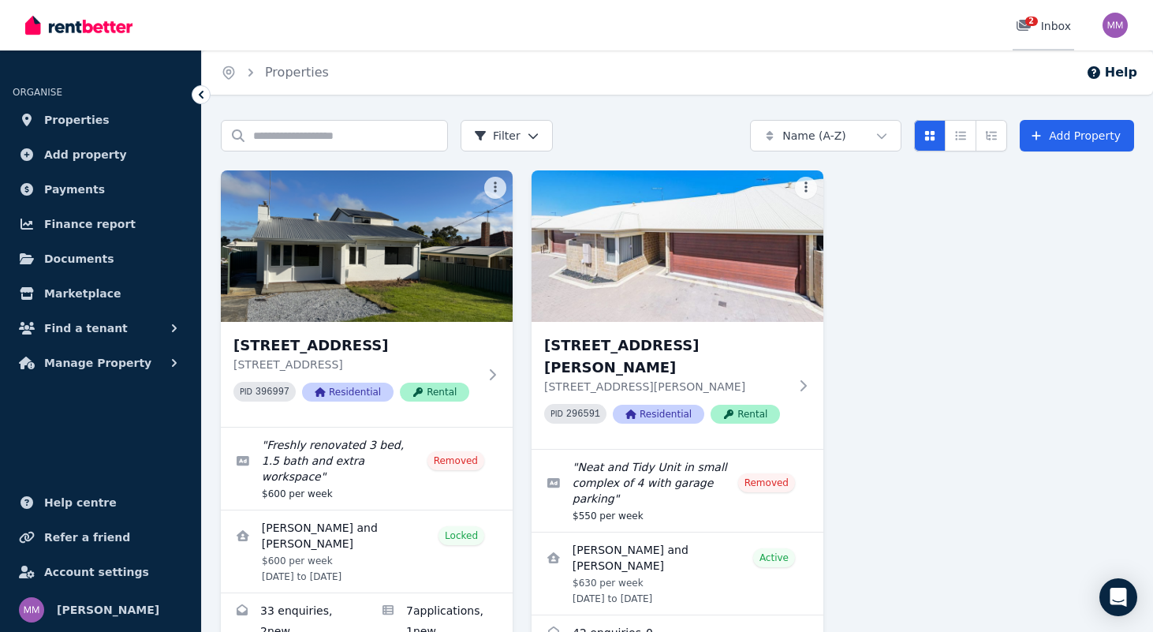
click at [1030, 25] on icon at bounding box center [1024, 25] width 14 height 11
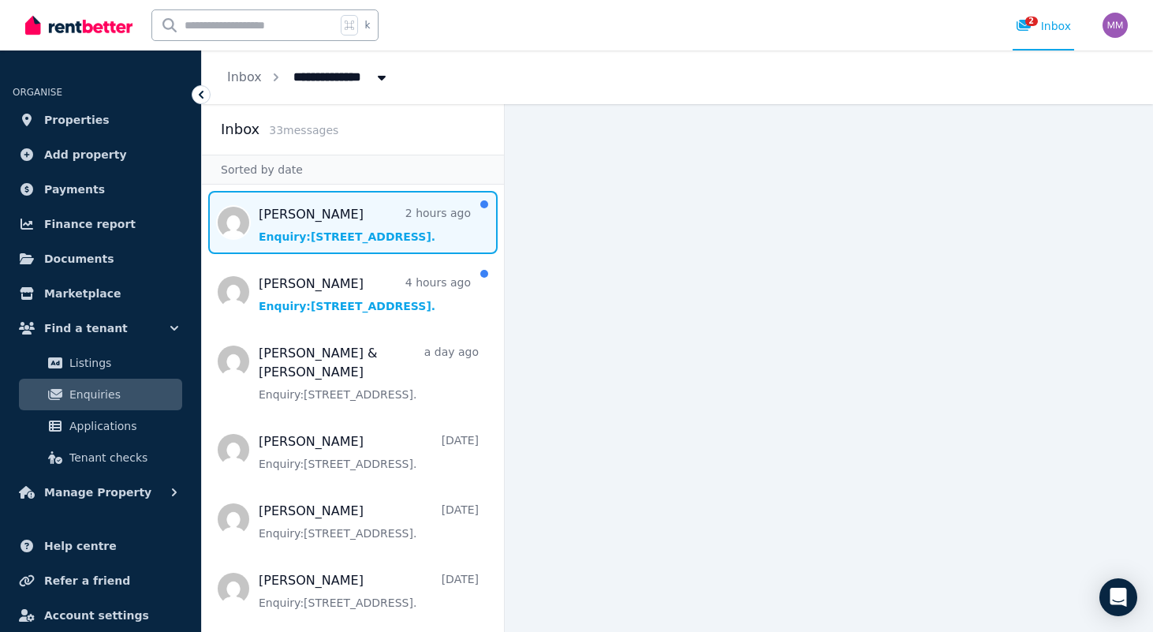
click at [396, 239] on span "Message list" at bounding box center [353, 222] width 302 height 63
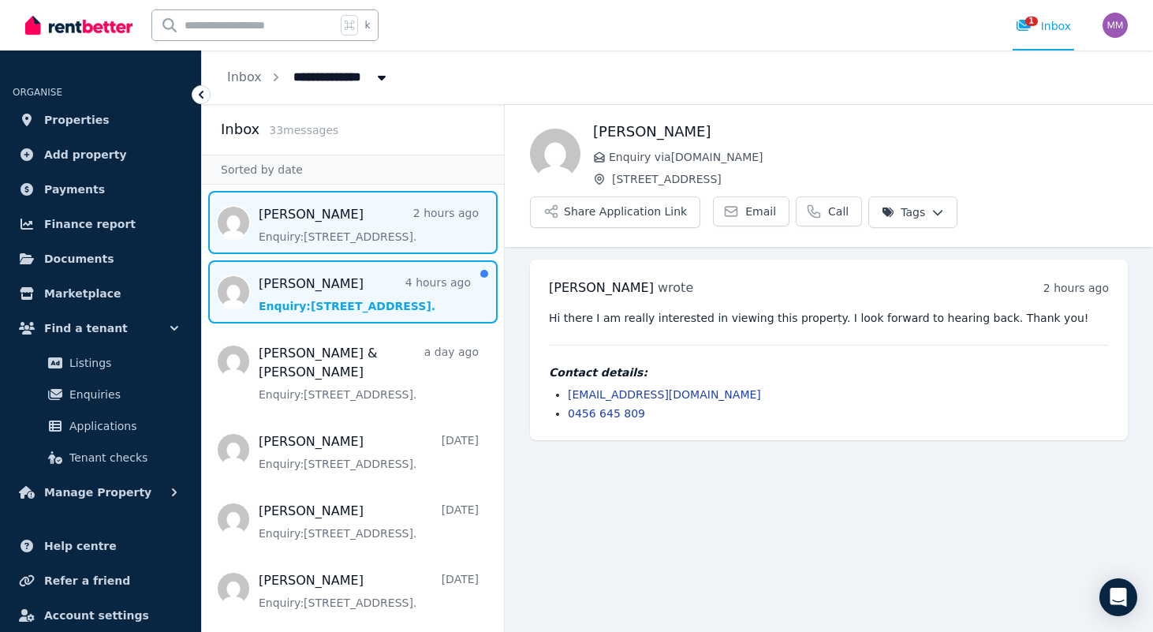
click at [386, 312] on span "Message list" at bounding box center [353, 291] width 302 height 63
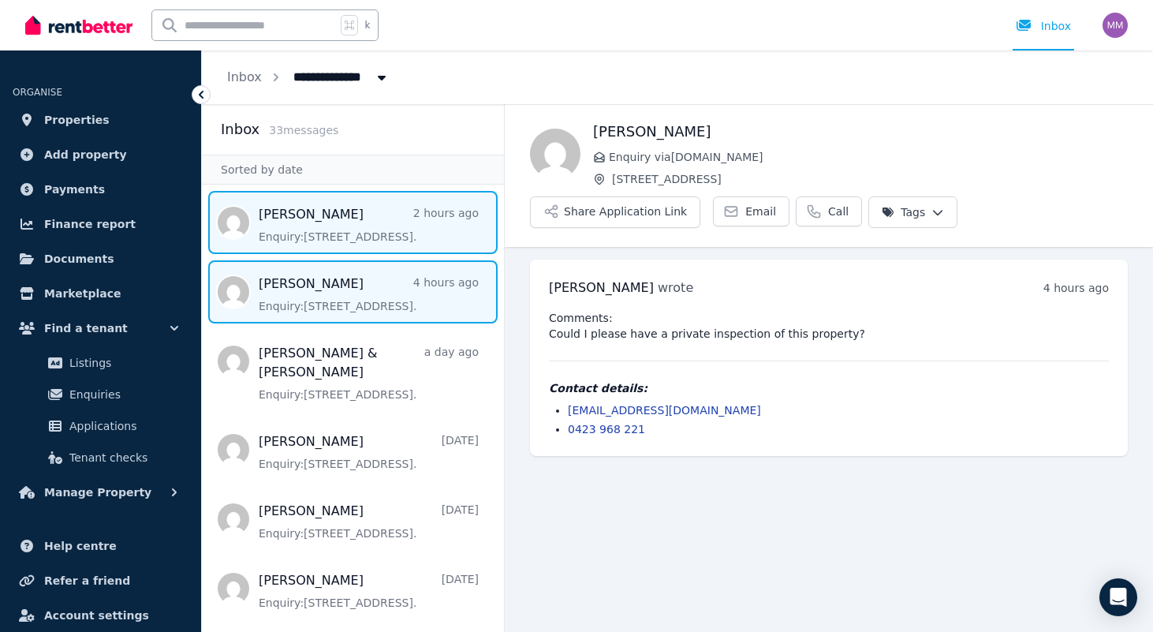
click at [412, 240] on span "Message list" at bounding box center [353, 222] width 302 height 63
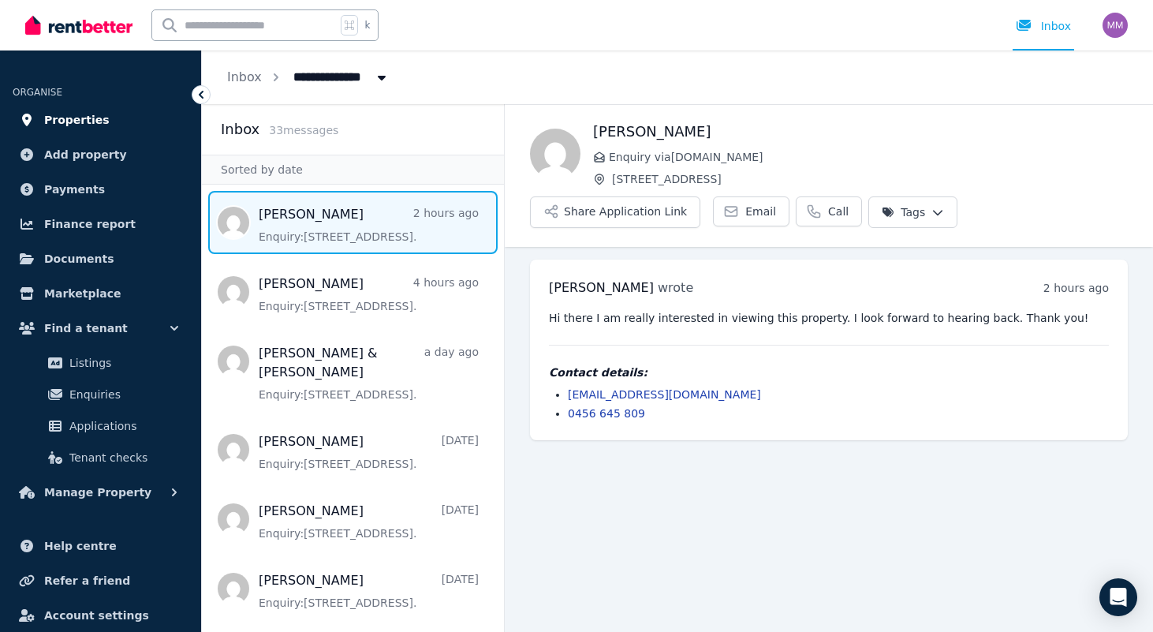
click at [99, 118] on link "Properties" at bounding box center [101, 120] width 176 height 32
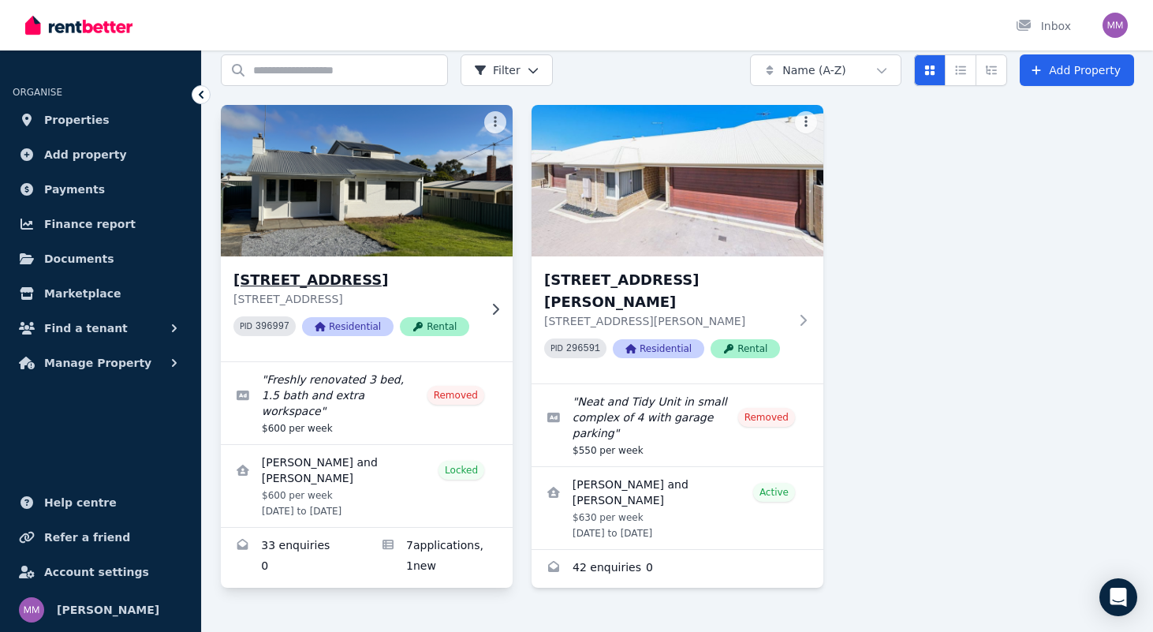
scroll to position [76, 0]
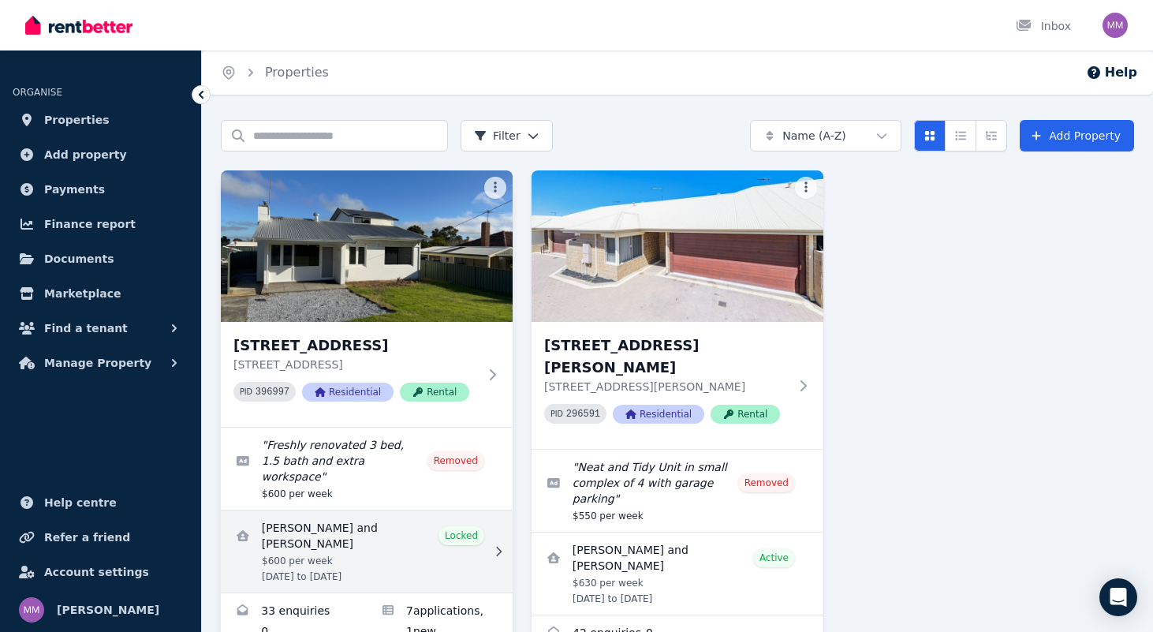
scroll to position [76, 0]
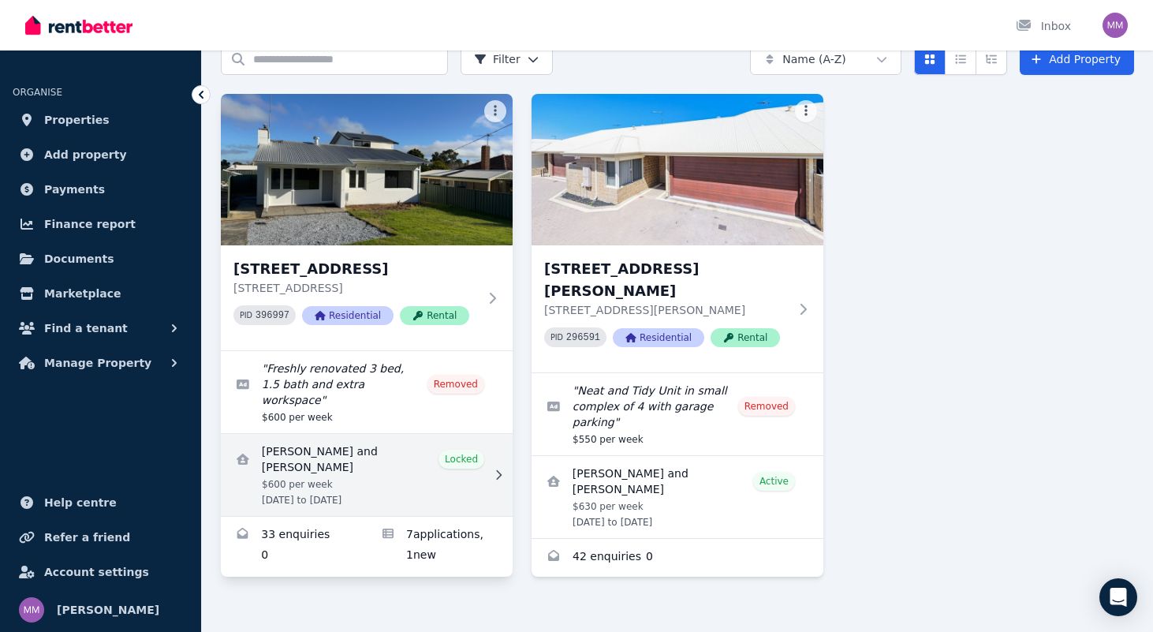
click at [482, 464] on link "View details for Carla Murphy and Jaidyn Williams" at bounding box center [367, 475] width 292 height 82
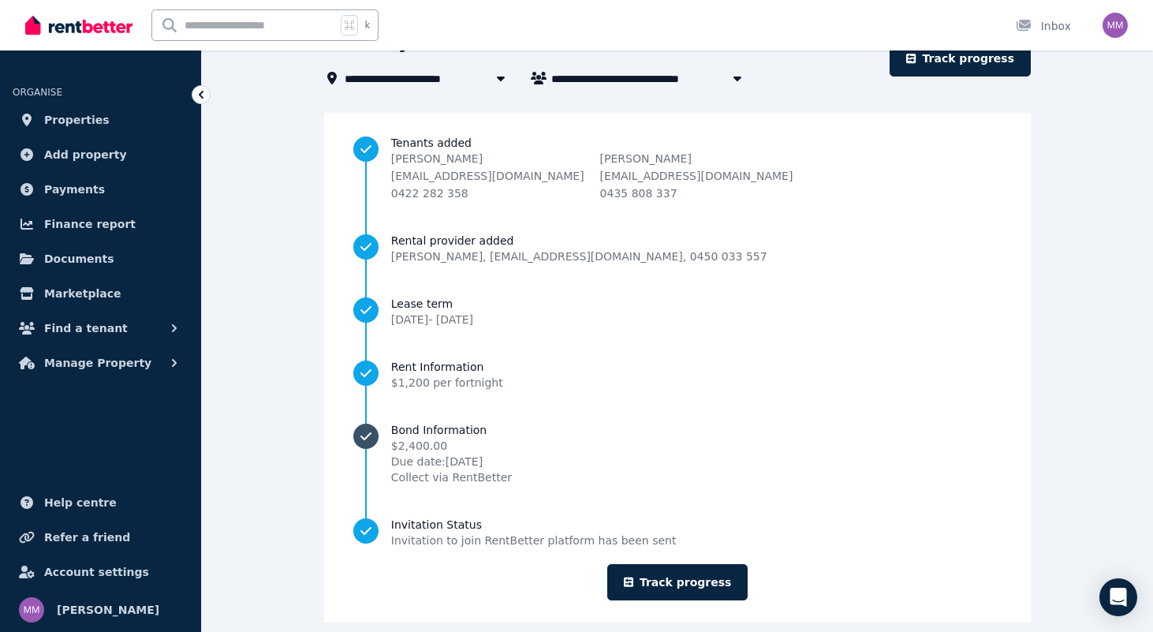
scroll to position [110, 0]
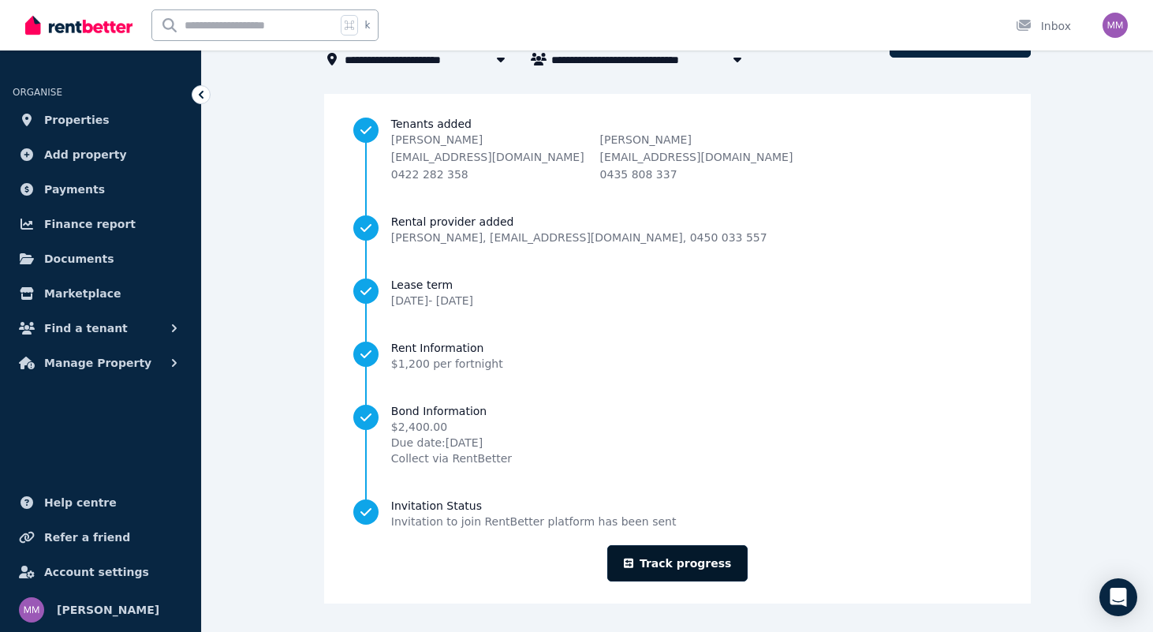
click at [688, 565] on link "Track progress" at bounding box center [677, 563] width 141 height 36
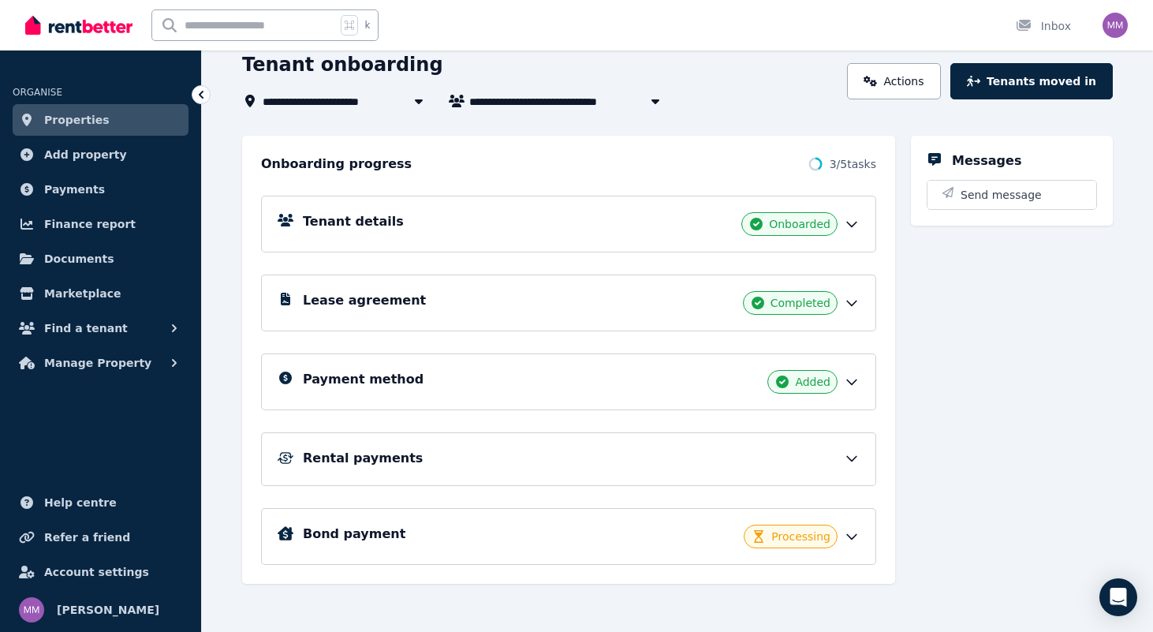
scroll to position [97, 0]
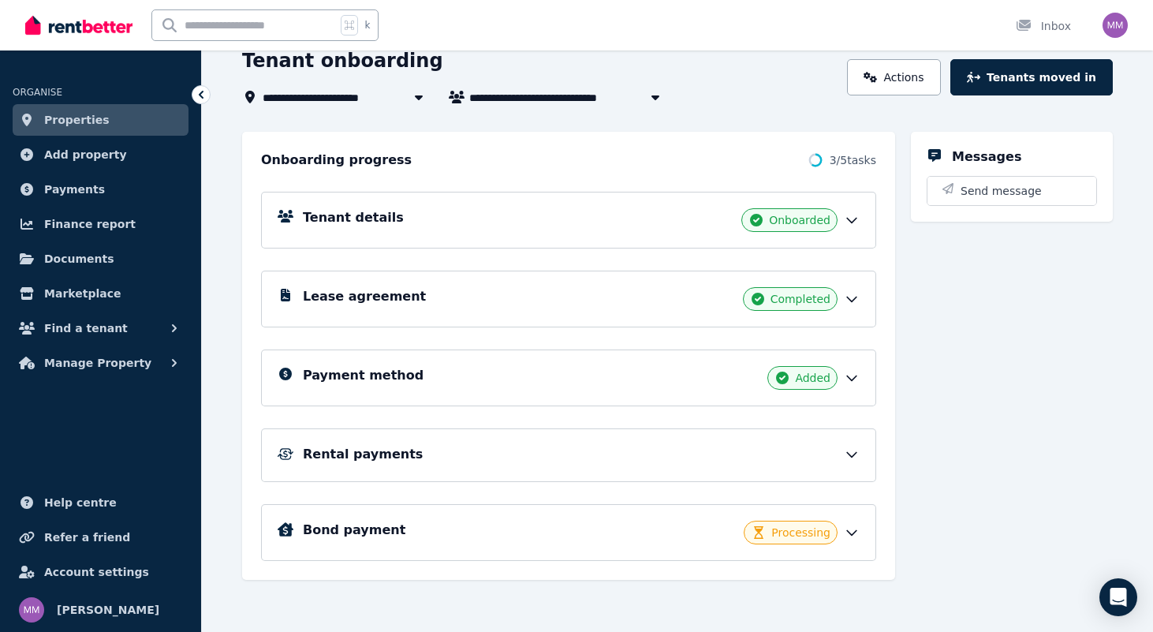
click at [697, 298] on div "Lease agreement Completed" at bounding box center [581, 299] width 557 height 24
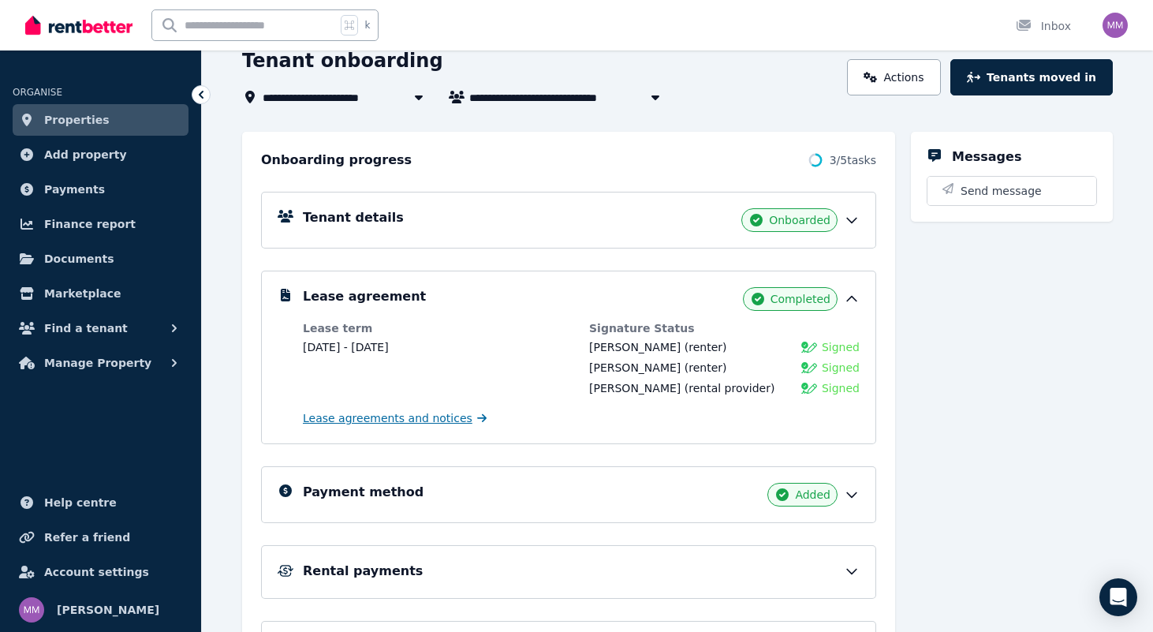
click at [427, 419] on span "Lease agreements and notices" at bounding box center [388, 418] width 170 height 16
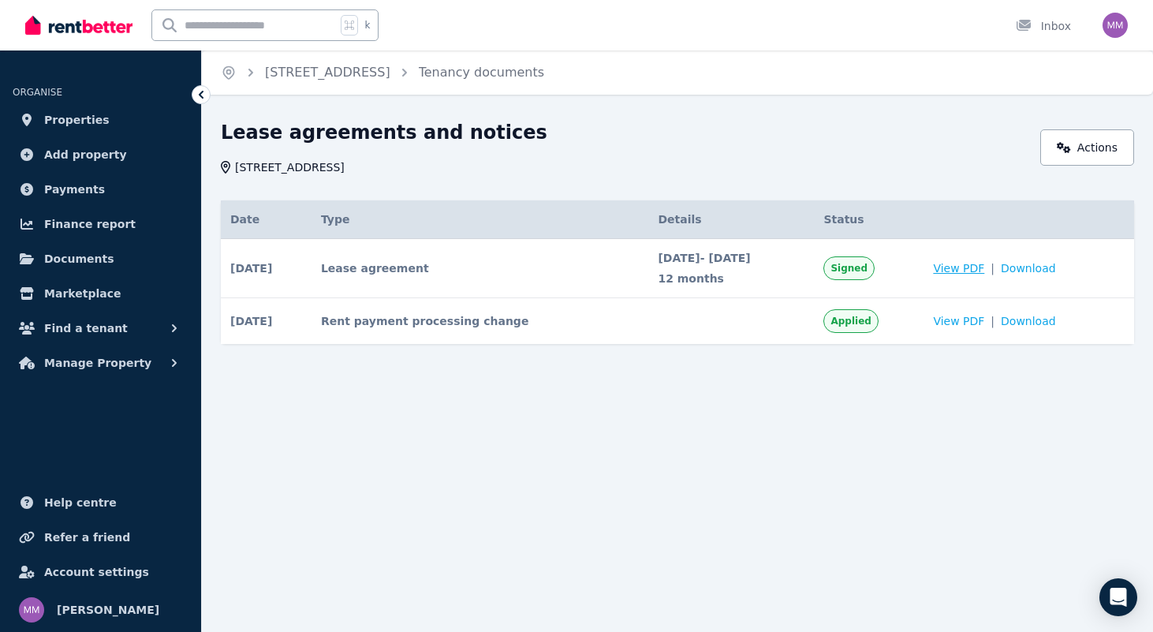
click at [984, 266] on span "View PDF" at bounding box center [958, 268] width 51 height 16
